Goal: Use online tool/utility: Utilize a website feature to perform a specific function

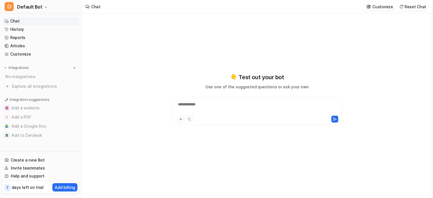
type textarea "**********"
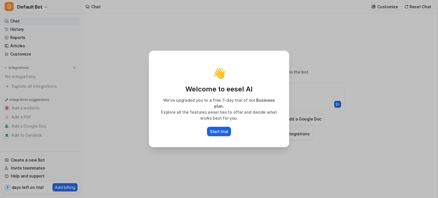
click at [220, 132] on button "Start trial" at bounding box center [219, 131] width 24 height 9
